Goal: Task Accomplishment & Management: Manage account settings

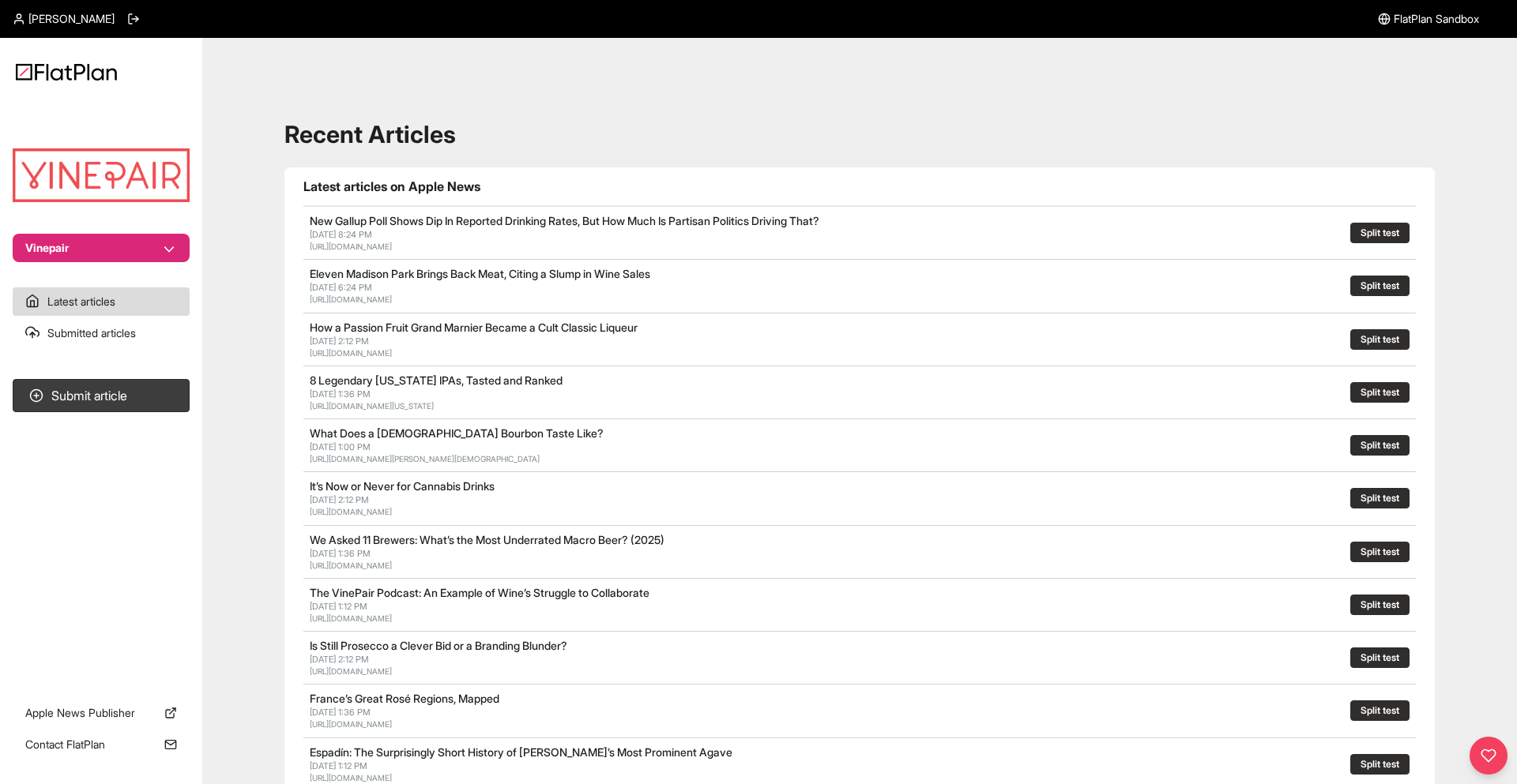
click at [65, 231] on section "Vinepair" at bounding box center [101, 184] width 202 height 155
click at [67, 245] on button "Vinepair" at bounding box center [101, 247] width 177 height 28
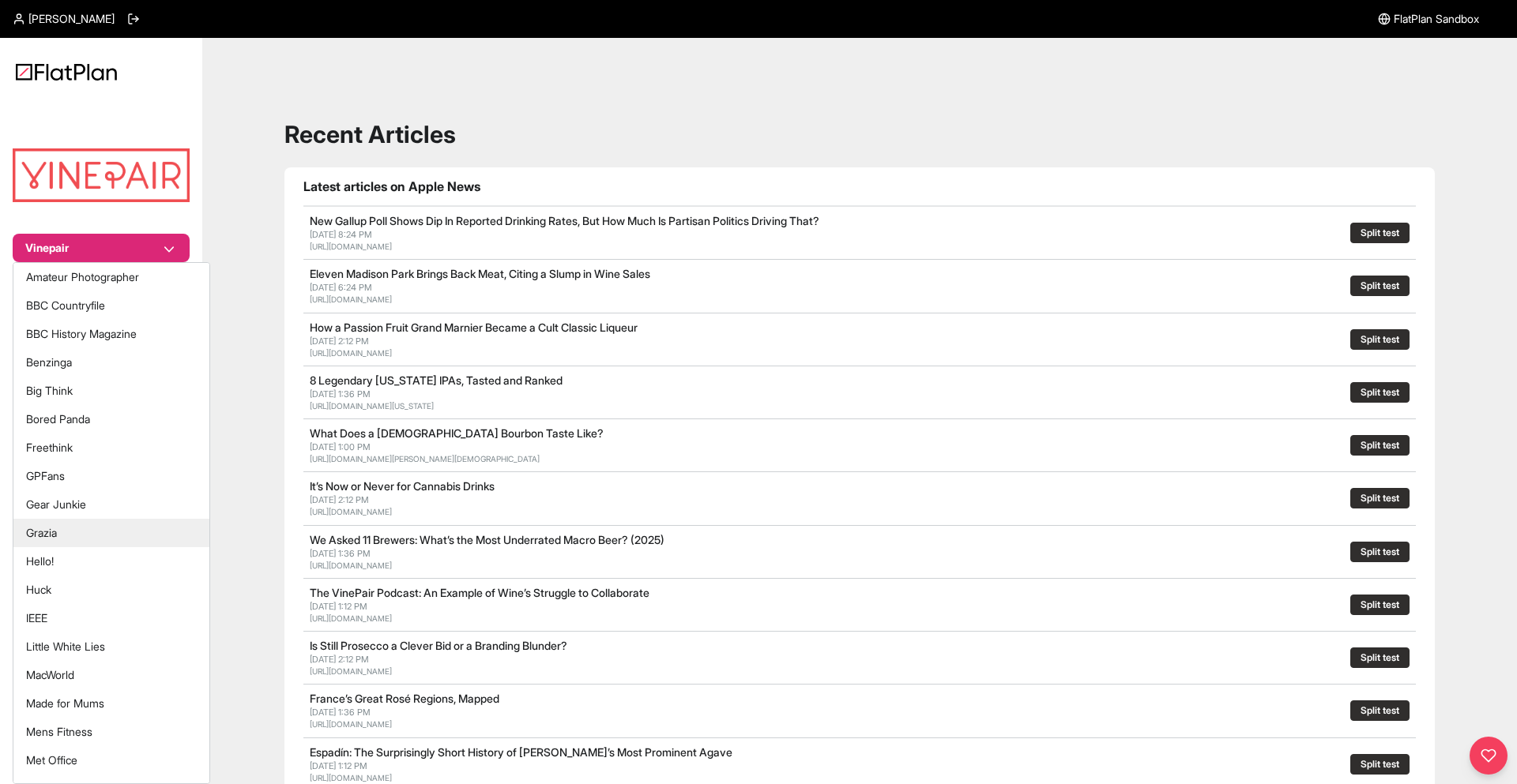
click at [74, 522] on button "Grazia" at bounding box center [111, 533] width 196 height 28
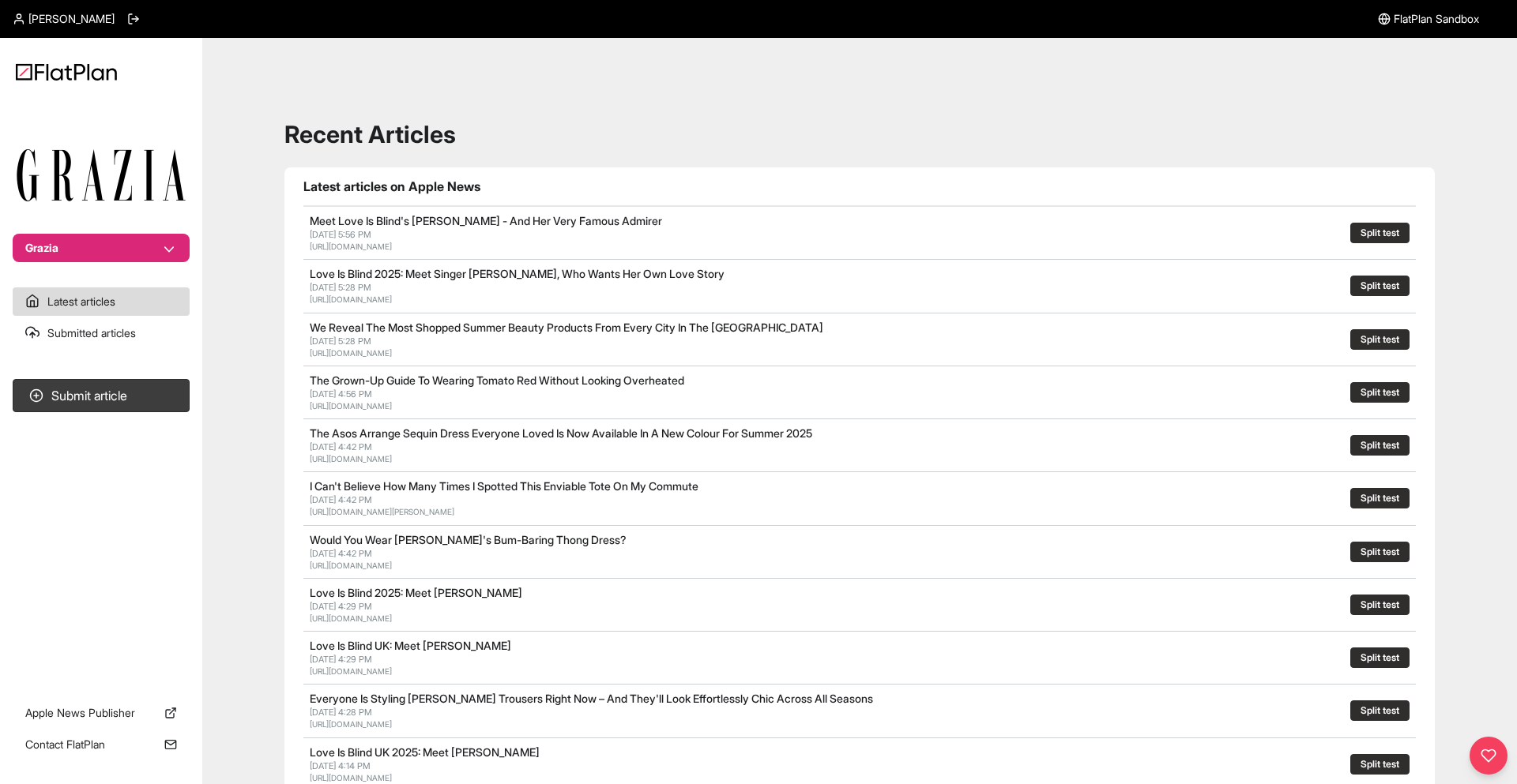
click at [68, 16] on span "[PERSON_NAME]" at bounding box center [71, 19] width 86 height 16
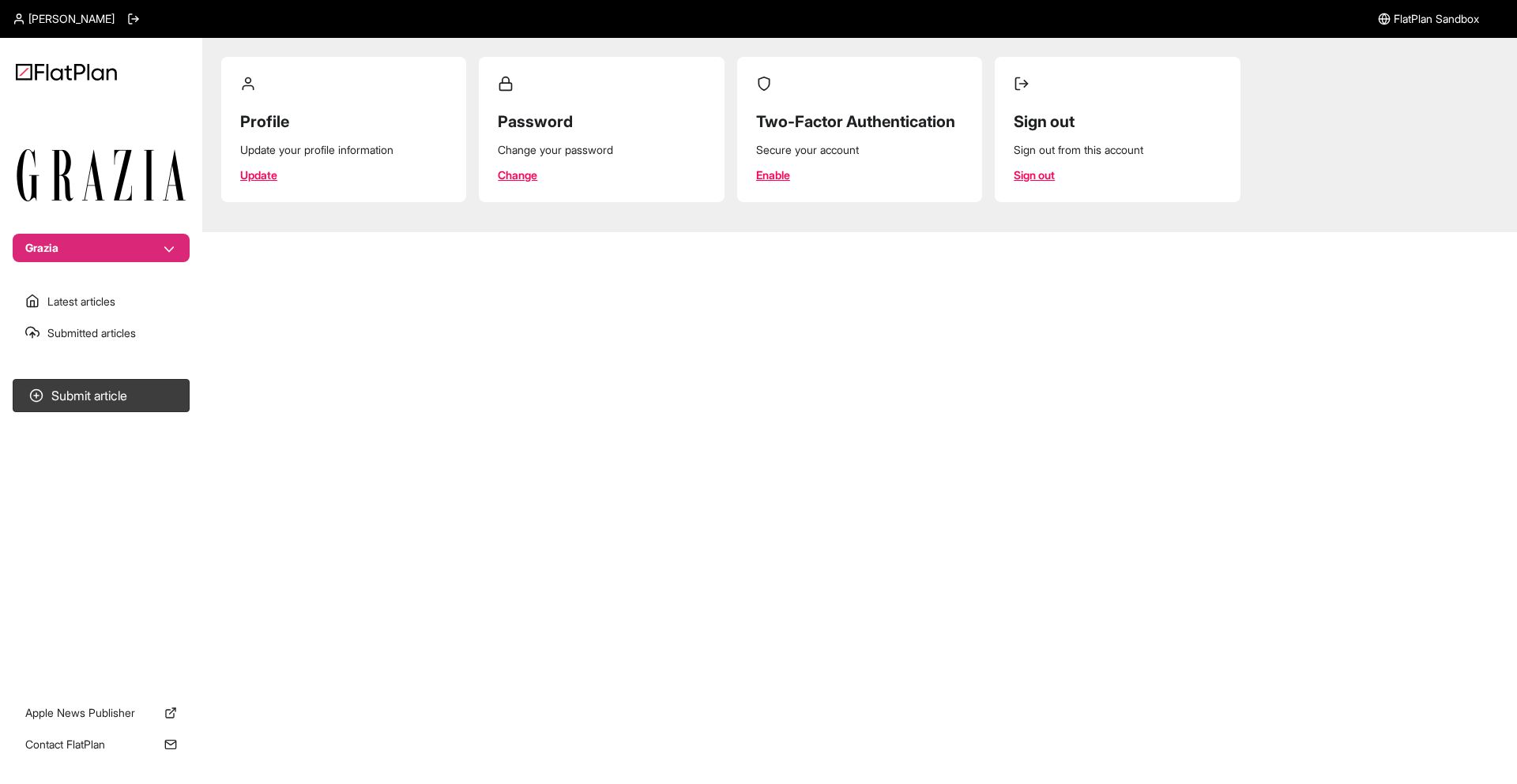
click at [332, 179] on section "Profile Update your profile information Update" at bounding box center [344, 130] width 245 height 146
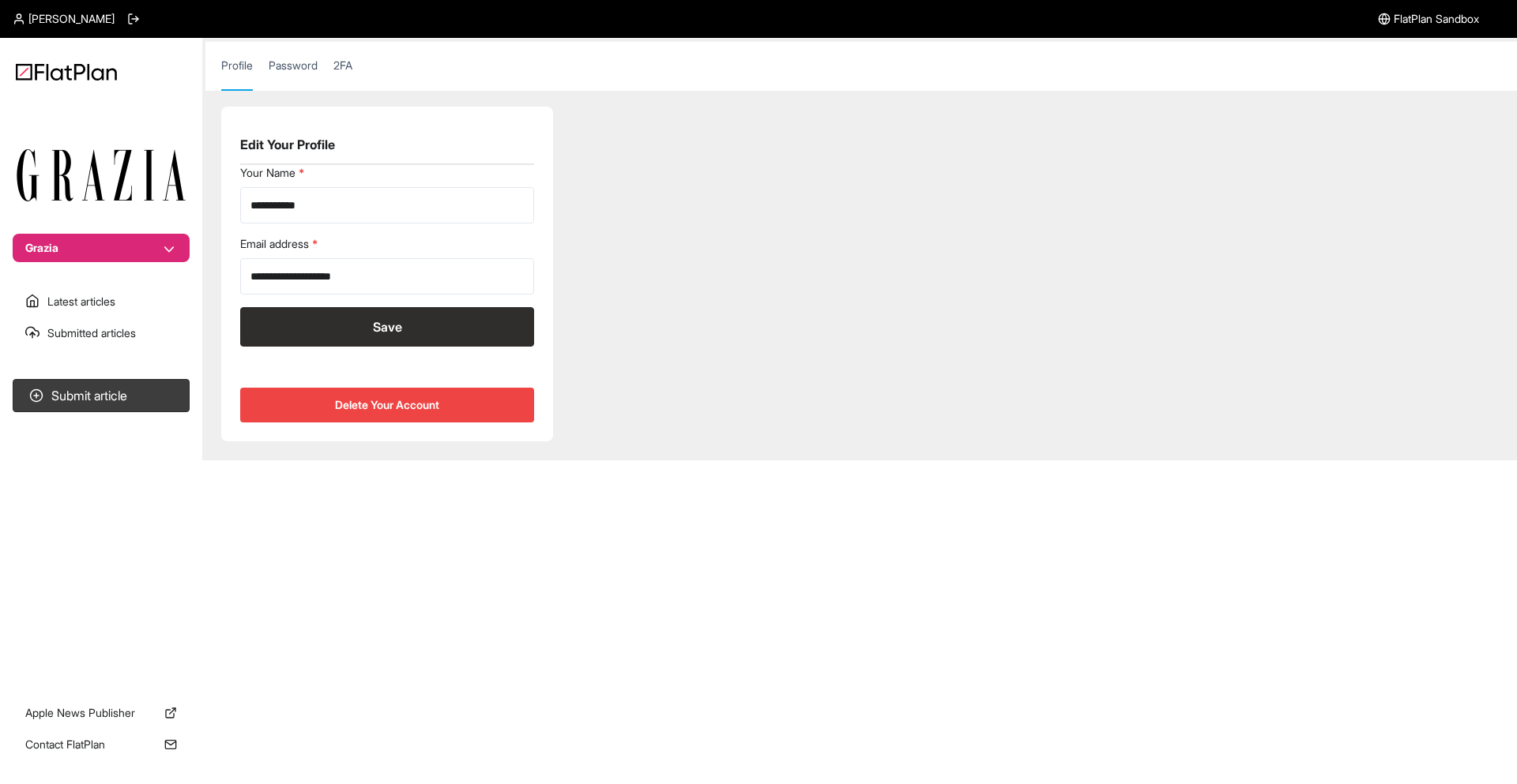
click at [57, 22] on span "[PERSON_NAME]" at bounding box center [71, 19] width 86 height 16
